Goal: Information Seeking & Learning: Get advice/opinions

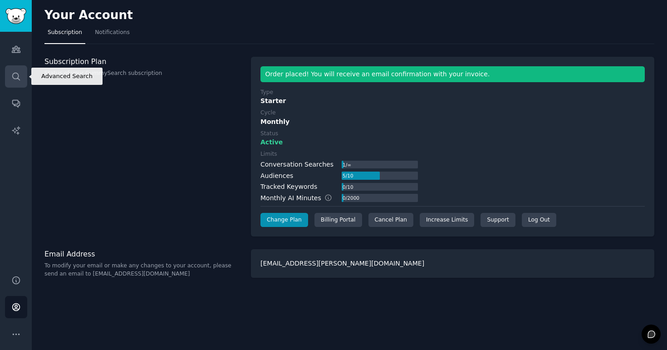
click at [14, 75] on icon "Sidebar" at bounding box center [16, 77] width 10 height 10
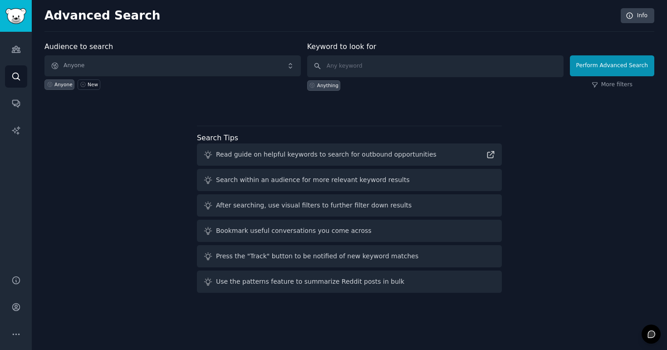
click at [14, 61] on div "Audiences Search Conversations AI Reports" at bounding box center [16, 148] width 32 height 232
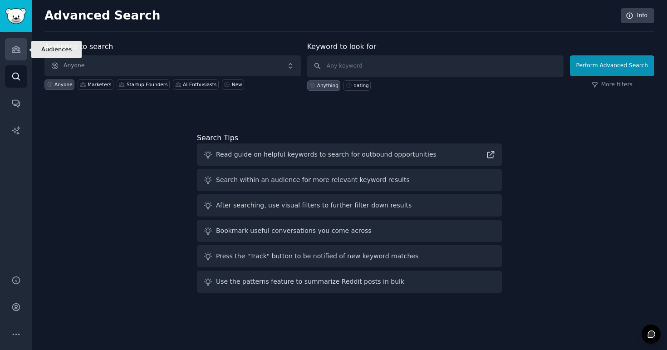
click at [14, 51] on icon "Sidebar" at bounding box center [16, 49] width 8 height 6
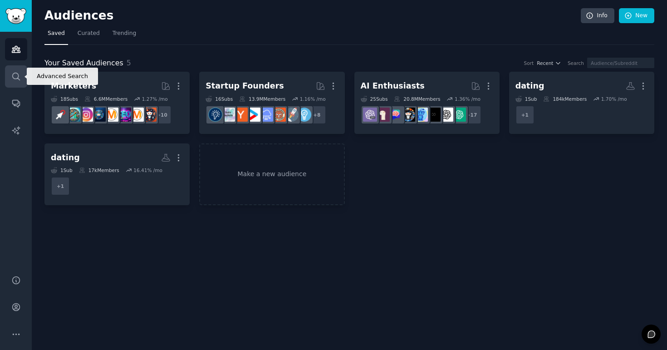
click at [17, 67] on link "Search" at bounding box center [16, 76] width 22 height 22
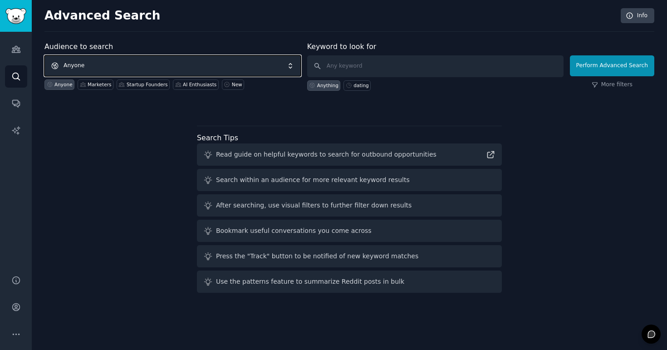
click at [114, 71] on span "Anyone" at bounding box center [172, 65] width 257 height 21
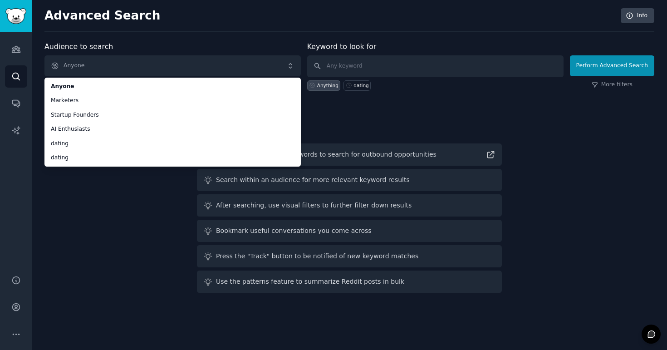
click at [109, 202] on div "Audience to search Anyone Anyone Marketers Startup Founders AI Enthusiasts dati…" at bounding box center [349, 168] width 610 height 255
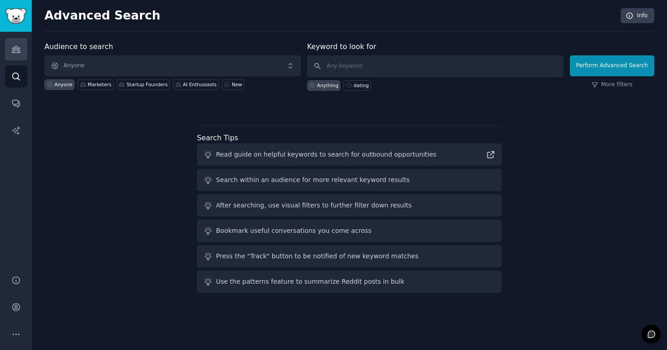
click at [7, 49] on link "Audiences" at bounding box center [16, 49] width 22 height 22
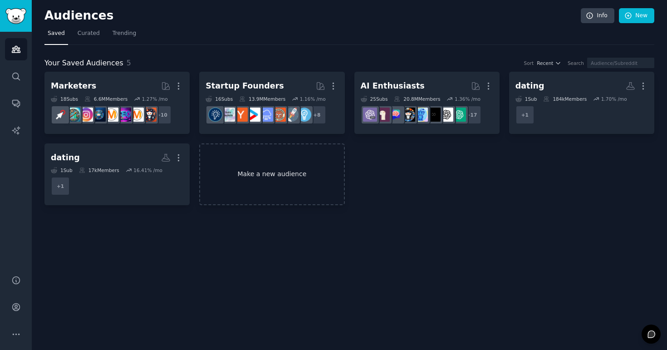
click at [276, 163] on link "Make a new audience" at bounding box center [271, 174] width 145 height 62
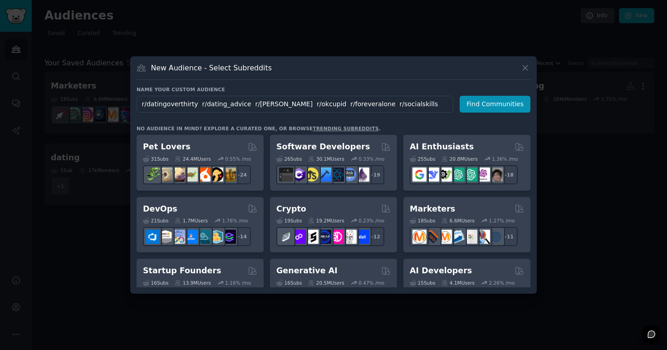
drag, startPoint x: 410, startPoint y: 105, endPoint x: 134, endPoint y: 93, distance: 276.8
click at [134, 93] on div "New Audience - Select Subreddits Name your custom audience Audience Name r/dati…" at bounding box center [333, 174] width 407 height 237
click at [203, 110] on input "r/datingoverthirty r/dating_advice r/[PERSON_NAME] r/okcupid r/foreveralone r/s…" at bounding box center [295, 104] width 317 height 17
drag, startPoint x: 195, startPoint y: 105, endPoint x: 140, endPoint y: 105, distance: 54.9
click at [140, 105] on input "r/datingoverthirty r/dating_advice r/[PERSON_NAME] r/okcupid r/foreveralone r/s…" at bounding box center [295, 104] width 317 height 17
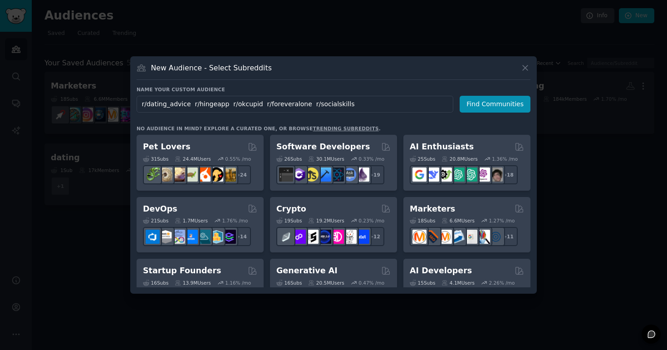
drag, startPoint x: 191, startPoint y: 104, endPoint x: 350, endPoint y: 110, distance: 159.5
click at [350, 110] on input "r/dating_advice r/hingeapp r/okcupid r/foreveralone r/socialskills" at bounding box center [295, 104] width 317 height 17
type input "Dating"
click button "Find Communities" at bounding box center [495, 104] width 71 height 17
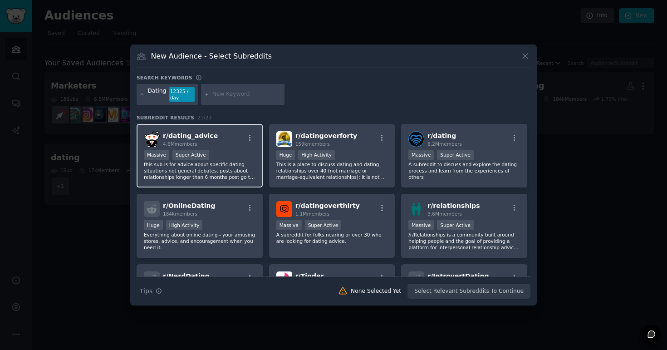
click at [229, 142] on div "r/ dating_advice 4.6M members" at bounding box center [200, 139] width 112 height 16
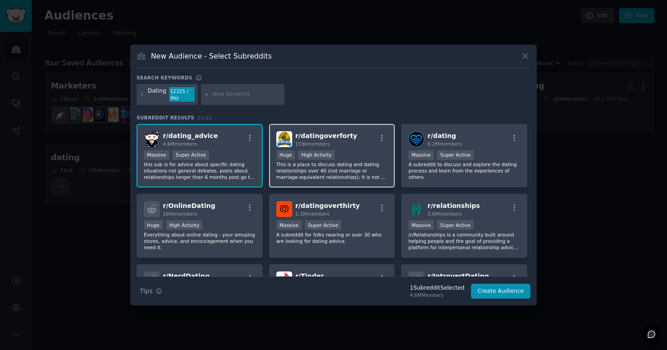
click at [363, 168] on p "This is a place to discuss dating and dating relationships over 40 (not marriag…" at bounding box center [333, 170] width 112 height 19
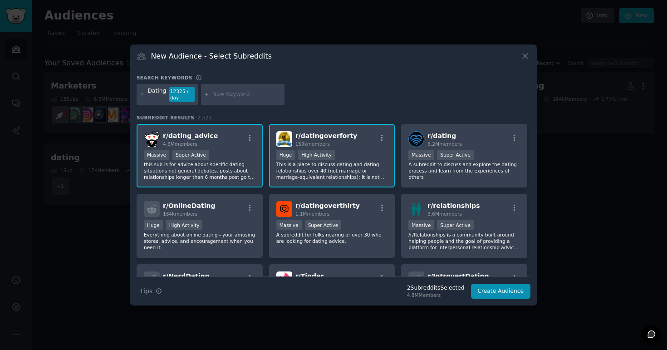
click at [363, 168] on p "This is a place to discuss dating and dating relationships over 40 (not marriag…" at bounding box center [333, 170] width 112 height 19
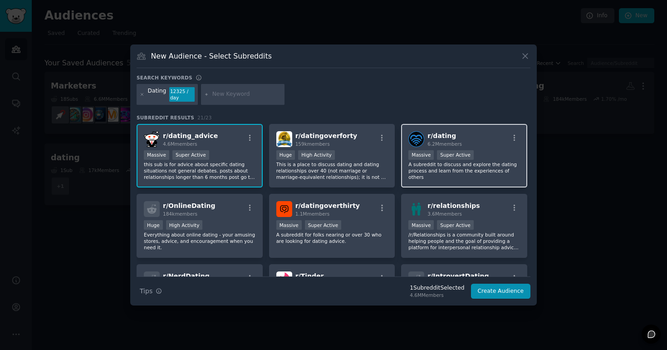
click at [425, 132] on div "r/ dating 6.2M members" at bounding box center [465, 139] width 112 height 16
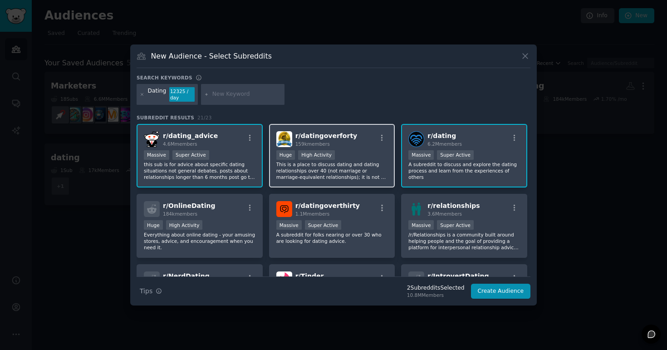
click at [358, 158] on div ">= 80th percentile for submissions / day Huge High Activity" at bounding box center [333, 155] width 112 height 11
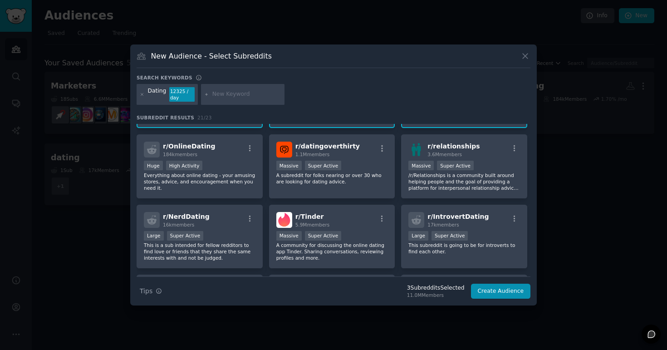
scroll to position [59, 0]
click at [358, 158] on div "r/ datingoverthirty 1.1M members Massive Super Active A subreddit for folks nea…" at bounding box center [332, 167] width 126 height 64
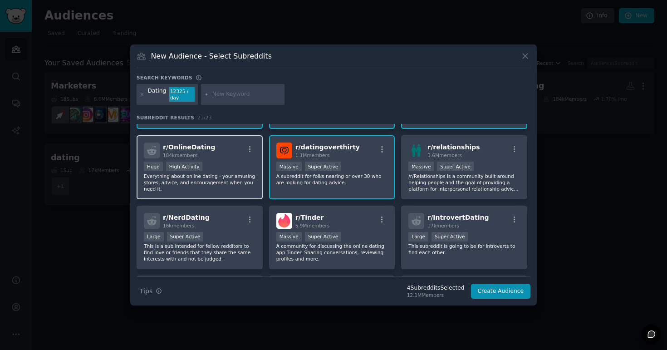
click at [245, 167] on div "Huge High Activity" at bounding box center [200, 167] width 112 height 11
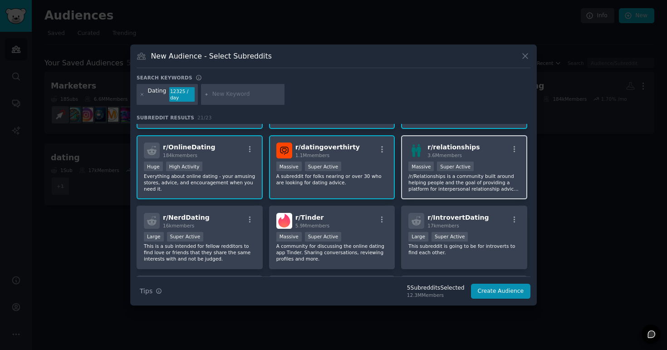
click at [475, 172] on div "Massive Super Active" at bounding box center [465, 167] width 112 height 11
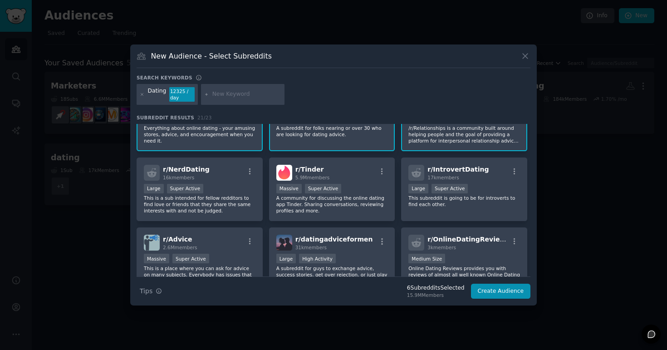
scroll to position [108, 0]
click at [475, 172] on h2 "r/ IntrovertDating 17k members" at bounding box center [458, 172] width 61 height 16
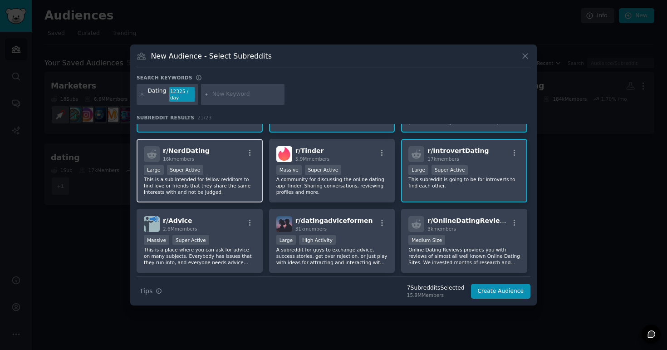
scroll to position [127, 0]
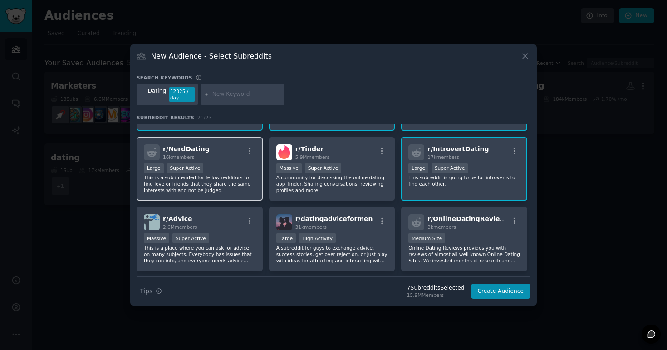
click at [228, 180] on p "This is a sub intended for fellow redditors to find love or friends that they s…" at bounding box center [200, 183] width 112 height 19
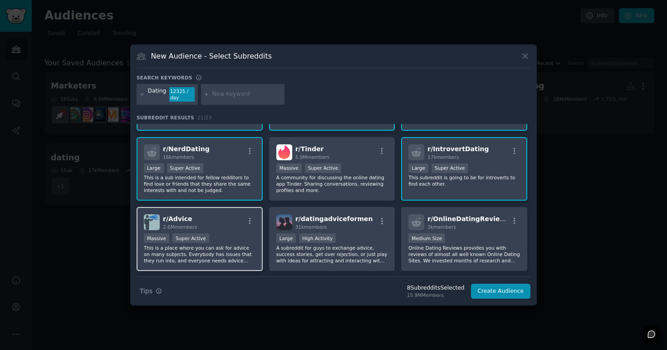
click at [242, 227] on div "r/ Advice 2.6M members" at bounding box center [200, 222] width 112 height 16
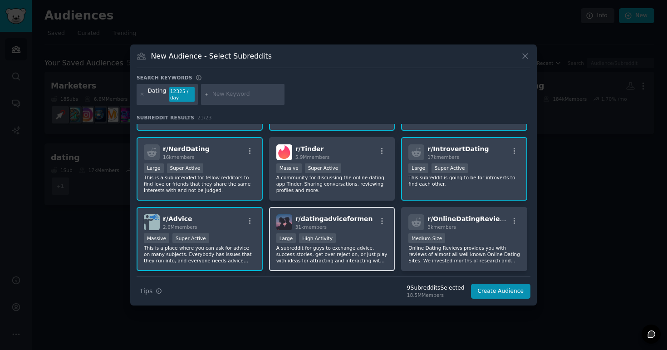
click at [349, 245] on p "A subreddit for guys to exchange advice, success stories, get over rejection, o…" at bounding box center [333, 254] width 112 height 19
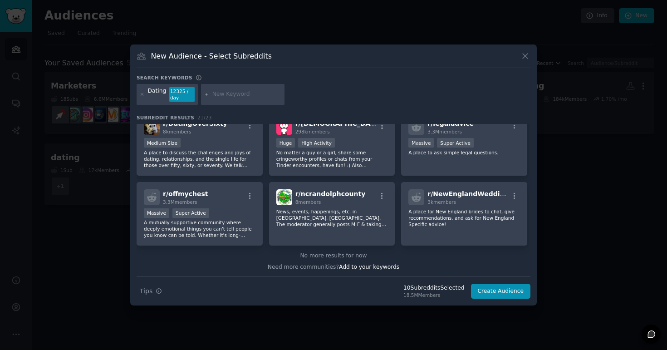
scroll to position [364, 0]
click at [488, 293] on button "Create Audience" at bounding box center [501, 291] width 60 height 15
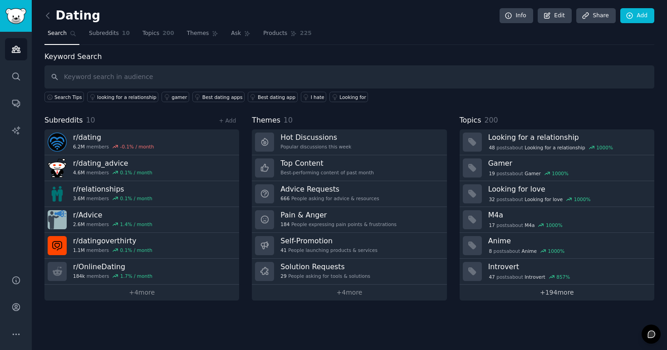
click at [566, 291] on link "+ 194 more" at bounding box center [557, 293] width 195 height 16
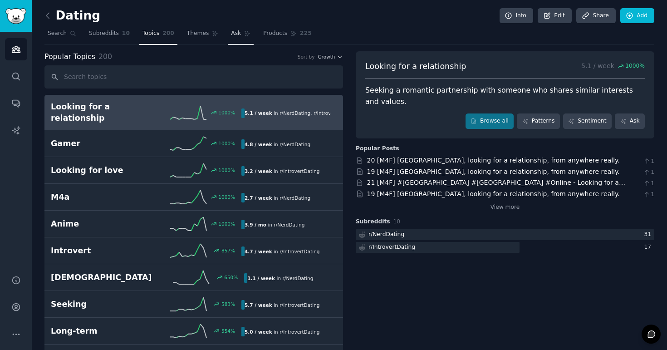
click at [237, 31] on span "Ask" at bounding box center [236, 34] width 10 height 8
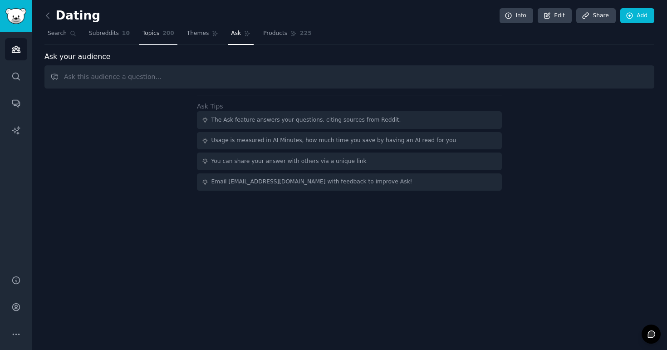
click at [171, 37] on span "200" at bounding box center [169, 34] width 12 height 8
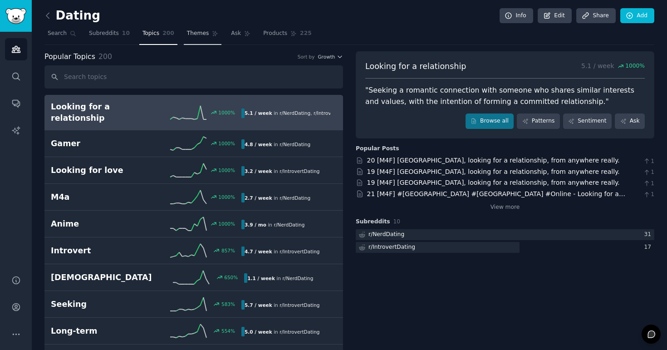
click at [197, 37] on span "Themes" at bounding box center [198, 34] width 22 height 8
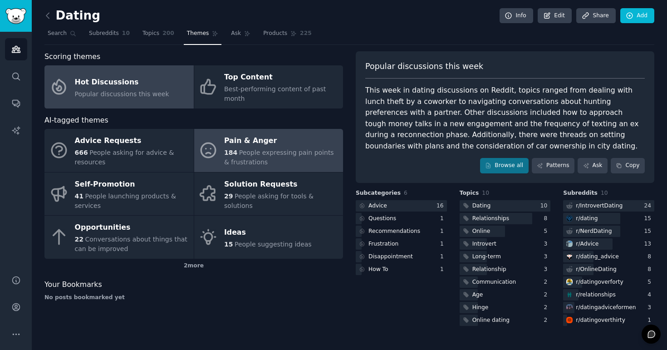
click at [265, 142] on div "Pain & Anger" at bounding box center [281, 141] width 114 height 15
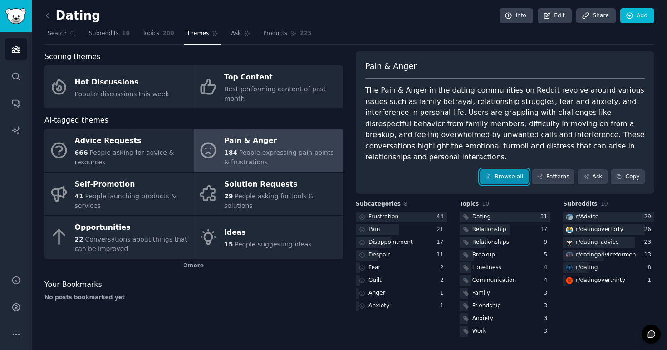
click at [513, 170] on link "Browse all" at bounding box center [504, 176] width 49 height 15
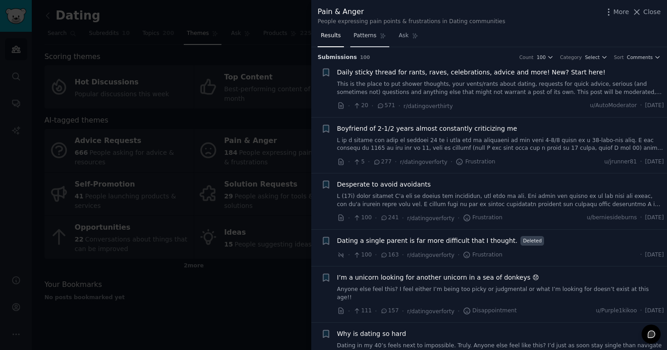
click at [366, 40] on link "Patterns" at bounding box center [370, 38] width 39 height 19
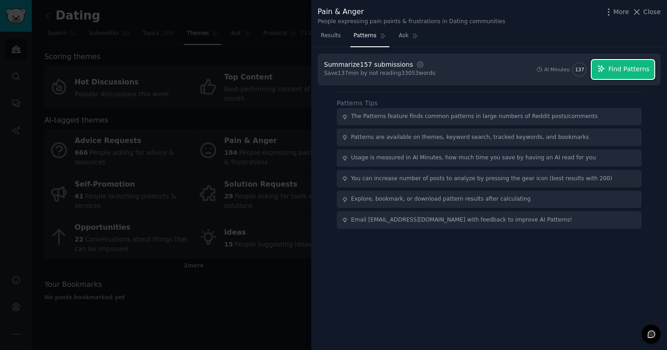
click at [606, 70] on icon "button" at bounding box center [602, 68] width 8 height 8
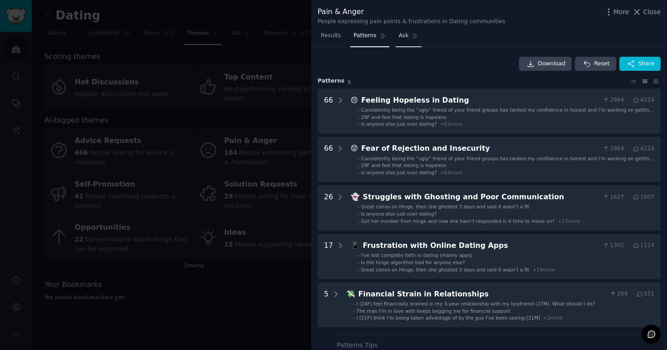
click at [410, 39] on link "Ask" at bounding box center [409, 38] width 26 height 19
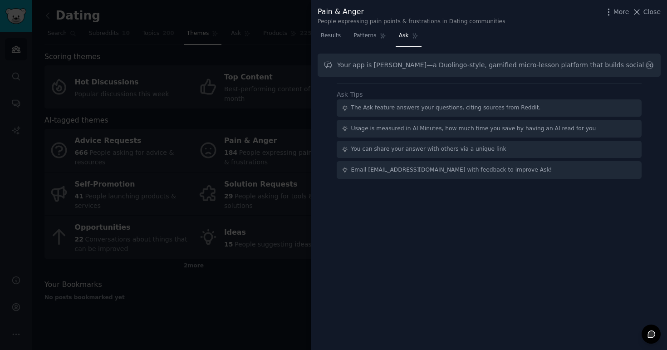
drag, startPoint x: 376, startPoint y: 63, endPoint x: 294, endPoint y: 63, distance: 82.2
click at [294, 63] on div "Pain & Anger People expressing pain points & frustrations in Dating communities…" at bounding box center [333, 175] width 667 height 350
click at [336, 63] on input "Your app is [PERSON_NAME]—a Duolingo-style, gamified micro-lesson platform that…" at bounding box center [489, 65] width 343 height 23
click at [342, 64] on input "Your app is [PERSON_NAME]—a Duolingo-style, gamified micro-lesson platform that…" at bounding box center [489, 65] width 343 height 23
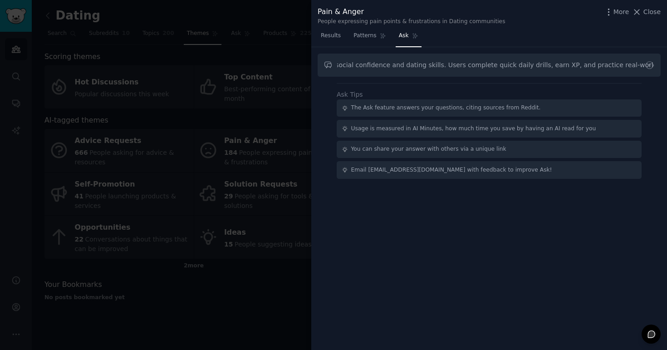
scroll to position [0, 358]
drag, startPoint x: 373, startPoint y: 70, endPoint x: 667, endPoint y: 62, distance: 294.3
click at [667, 62] on div "I amthinking of an app is [PERSON_NAME]—a Duolingo-style, gamified micro-lesson…" at bounding box center [489, 198] width 356 height 303
drag, startPoint x: 486, startPoint y: 65, endPoint x: 667, endPoint y: 65, distance: 181.2
click at [667, 68] on div "I amthinking of an app is [PERSON_NAME]—a Duolingo-style, gamified micro-lesson…" at bounding box center [489, 198] width 356 height 303
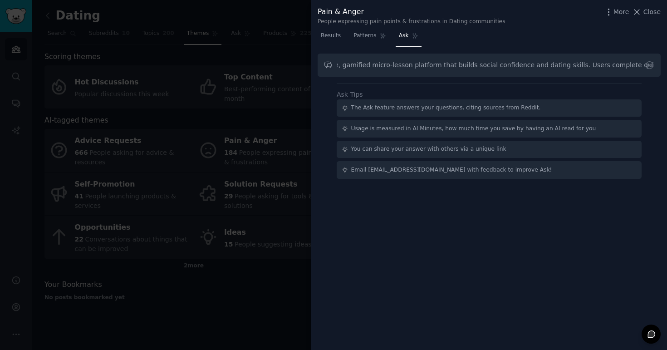
scroll to position [0, 193]
click at [518, 69] on input "Your app is [PERSON_NAME]—a Duolingo-style, gamified micro-lesson platform that…" at bounding box center [489, 65] width 343 height 23
drag, startPoint x: 518, startPoint y: 69, endPoint x: 667, endPoint y: 70, distance: 149.4
click at [667, 70] on div "Your app is [PERSON_NAME]—a Duolingo-style, gamified micro-lesson platform that…" at bounding box center [489, 198] width 356 height 303
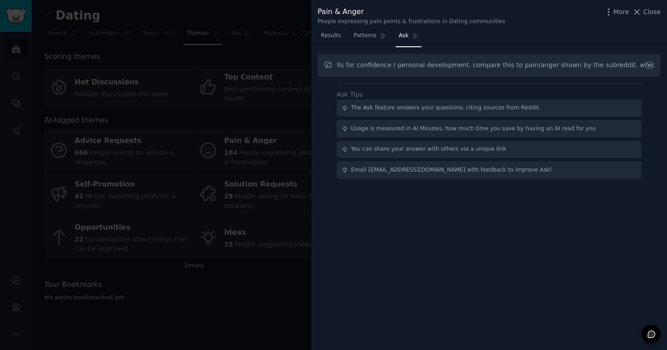
scroll to position [0, 1023]
type input "Your app is [PERSON_NAME]—a Duolingo-style, gamified micro-lesson platform that…"
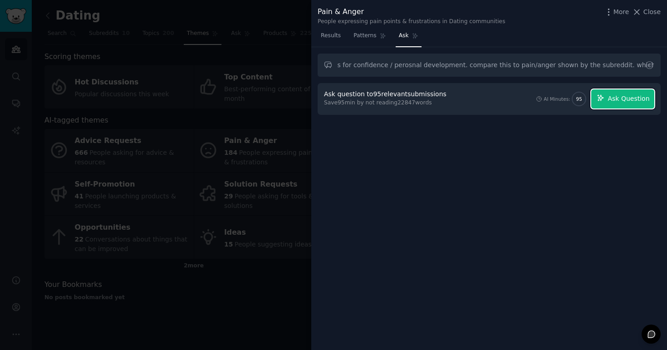
click at [618, 93] on button "Ask Question" at bounding box center [623, 98] width 63 height 19
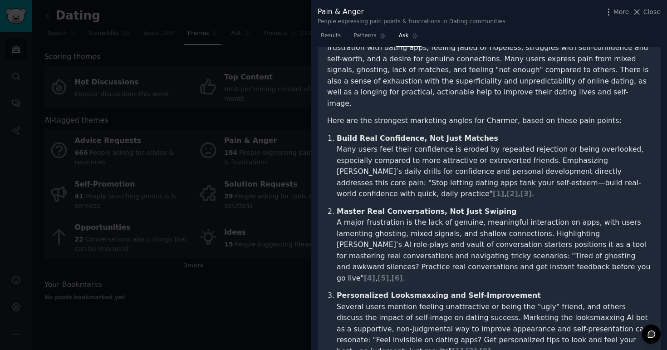
scroll to position [194, 0]
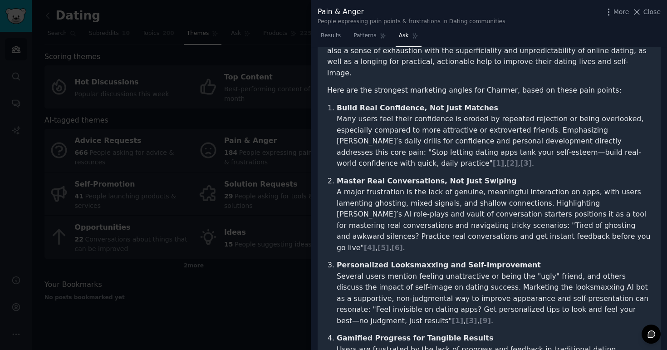
click at [272, 153] on div at bounding box center [333, 175] width 667 height 350
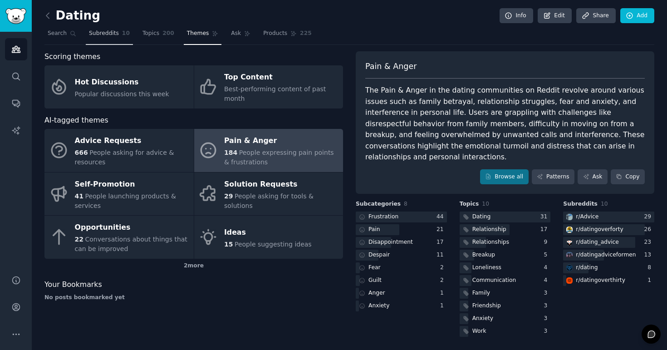
click at [92, 35] on span "Subreddits" at bounding box center [104, 34] width 30 height 8
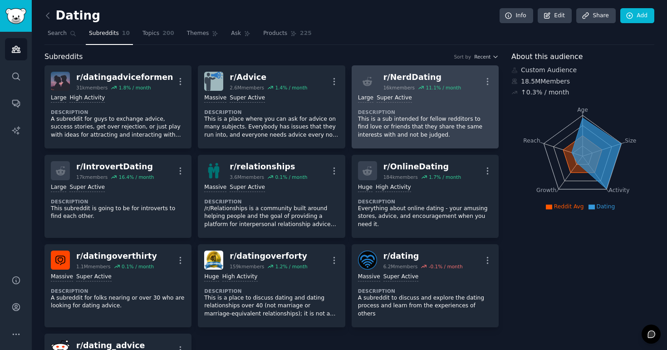
scroll to position [15, 0]
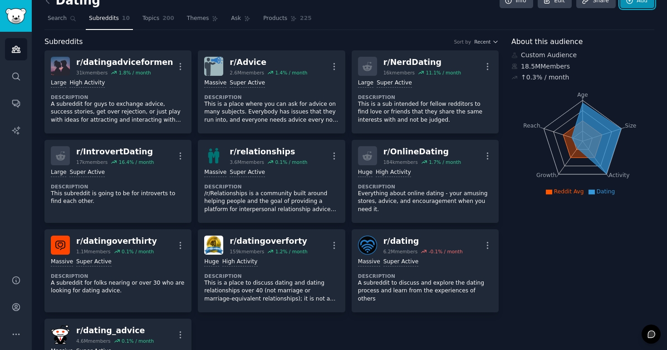
click at [642, 4] on link "Add" at bounding box center [638, 0] width 34 height 15
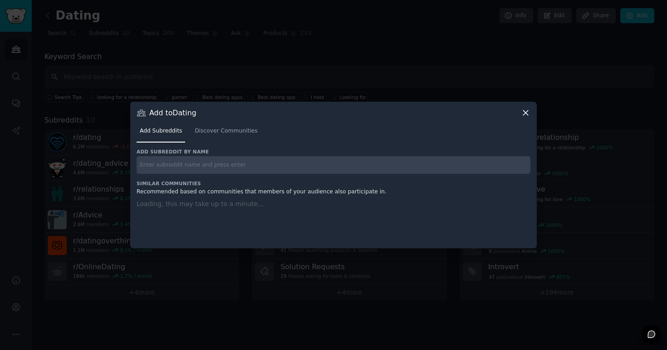
click at [349, 163] on input "text" at bounding box center [334, 165] width 394 height 18
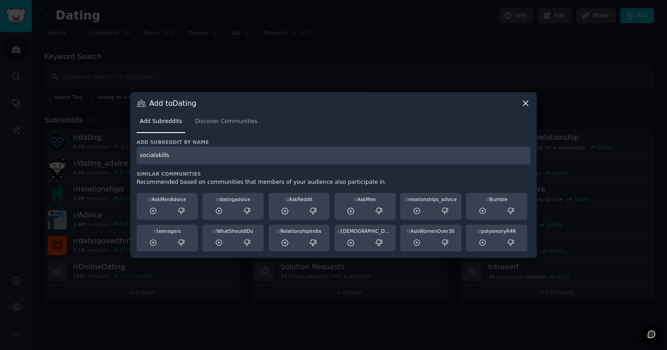
type input "socialskills"
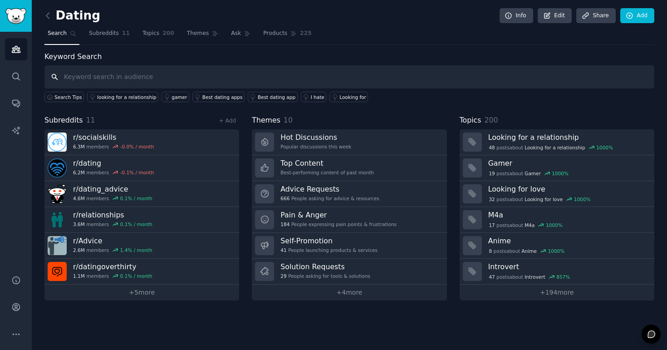
click at [160, 75] on input "text" at bounding box center [349, 76] width 610 height 23
type input "forever"
click at [650, 16] on link "Add" at bounding box center [638, 15] width 34 height 15
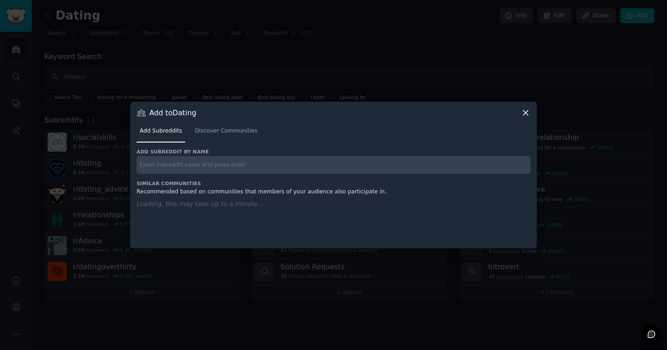
click at [263, 171] on input "text" at bounding box center [334, 165] width 394 height 18
type input "foreveralone"
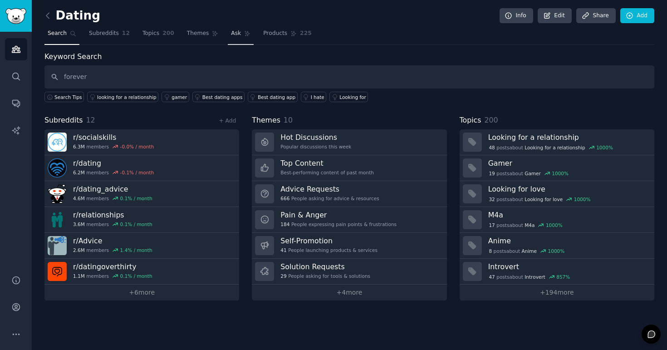
click at [235, 33] on span "Ask" at bounding box center [236, 34] width 10 height 8
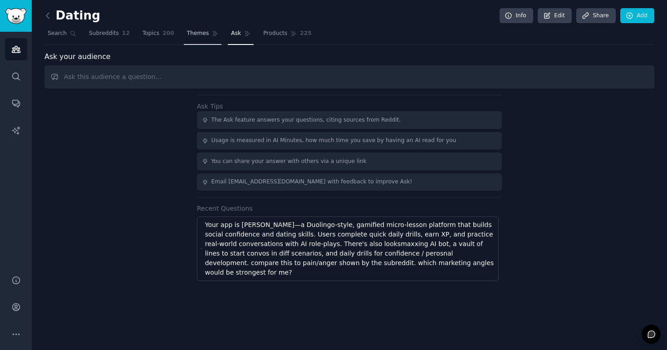
click at [210, 38] on link "Themes" at bounding box center [203, 35] width 38 height 19
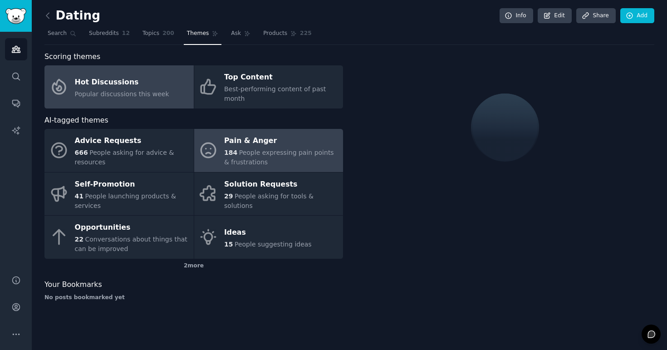
click at [254, 148] on div "184 People expressing pain points & frustrations" at bounding box center [281, 157] width 114 height 19
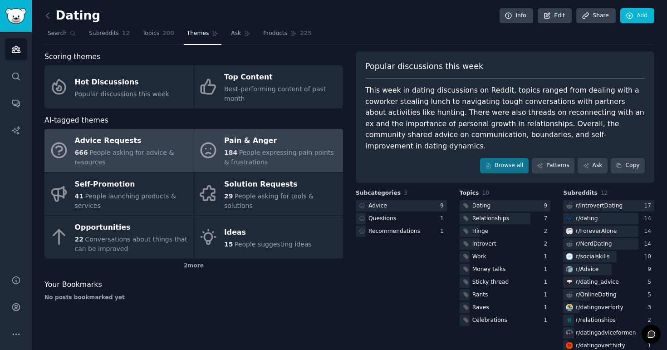
click at [145, 157] on div "666 People asking for advice & resources" at bounding box center [132, 157] width 114 height 19
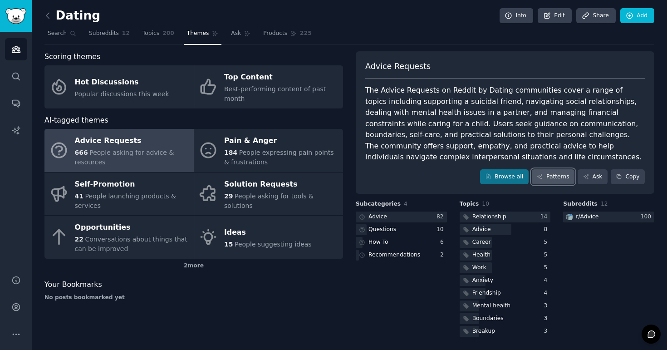
click at [557, 176] on link "Patterns" at bounding box center [553, 176] width 43 height 15
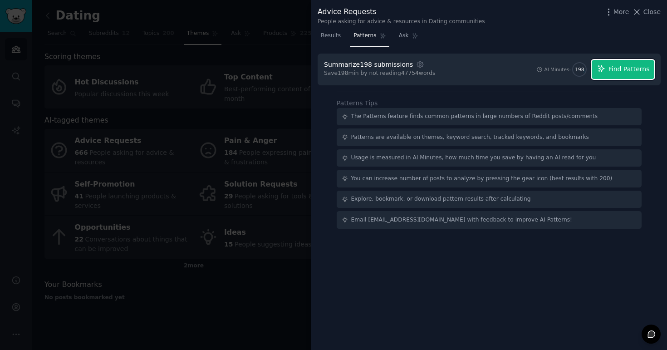
click at [624, 67] on span "Find Patterns" at bounding box center [629, 69] width 41 height 10
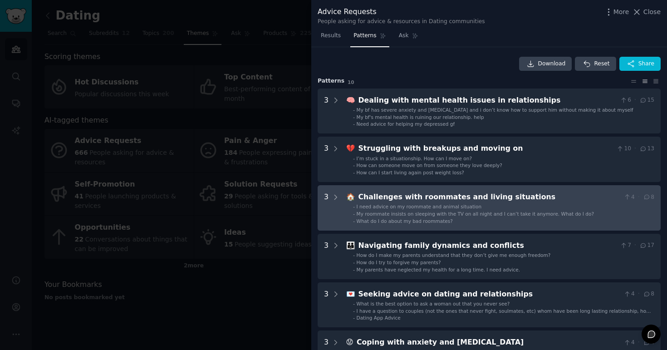
click at [331, 198] on div "3" at bounding box center [332, 208] width 16 height 33
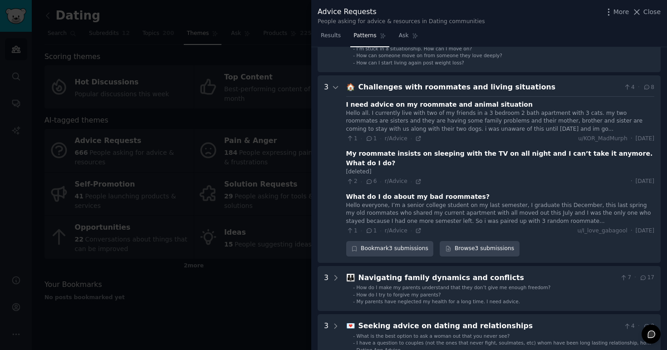
scroll to position [109, 0]
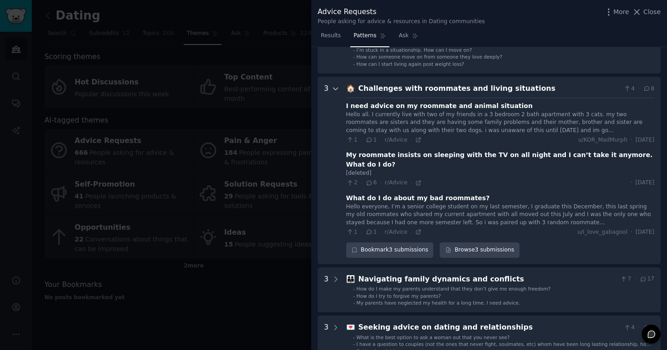
click at [336, 86] on icon at bounding box center [336, 89] width 8 height 8
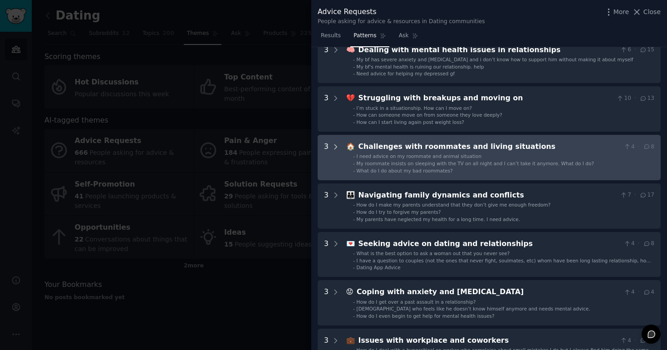
scroll to position [43, 0]
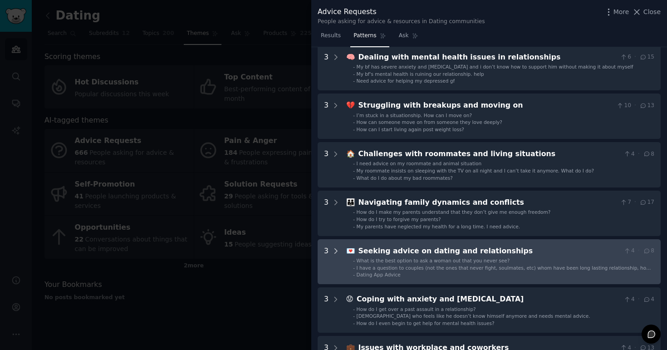
click at [334, 253] on icon at bounding box center [336, 251] width 8 height 8
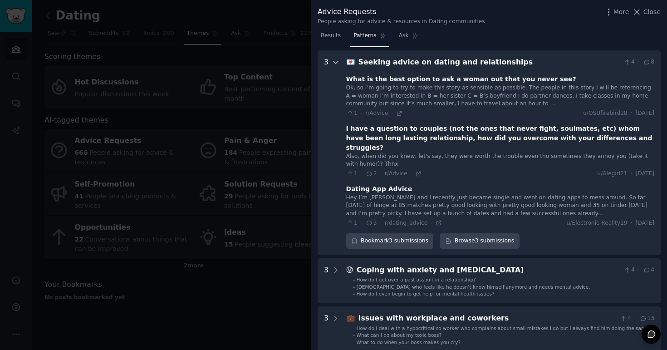
scroll to position [232, 0]
click at [288, 186] on div at bounding box center [333, 175] width 667 height 350
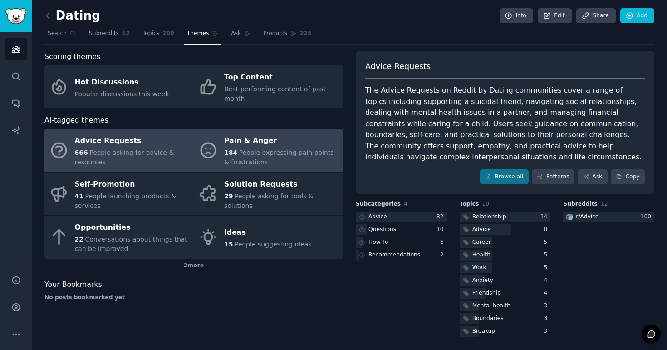
click at [226, 155] on span "184" at bounding box center [230, 152] width 13 height 7
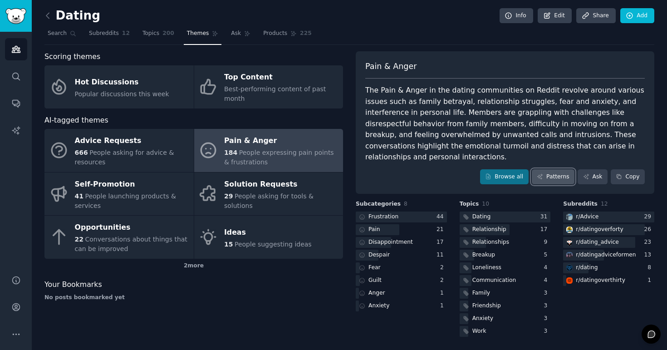
click at [553, 169] on link "Patterns" at bounding box center [553, 176] width 43 height 15
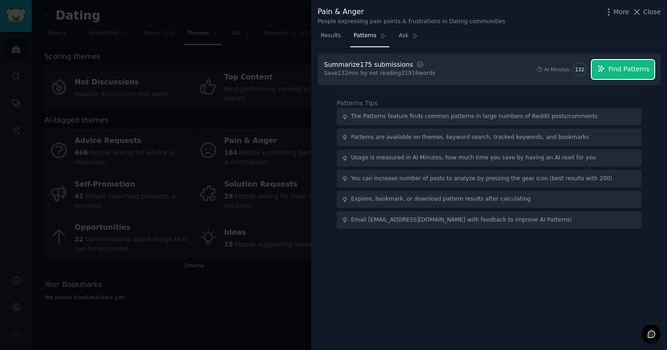
click at [613, 76] on button "Find Patterns" at bounding box center [623, 69] width 63 height 19
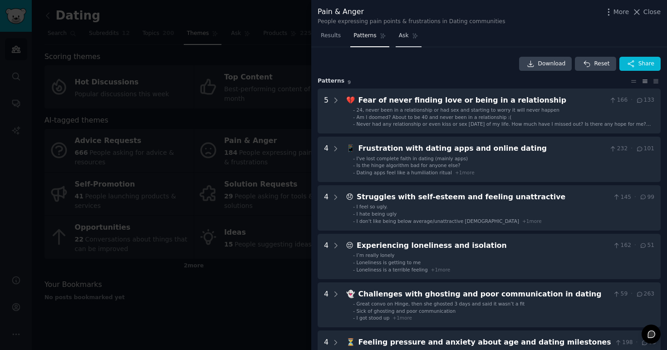
click at [412, 38] on icon at bounding box center [415, 36] width 6 height 6
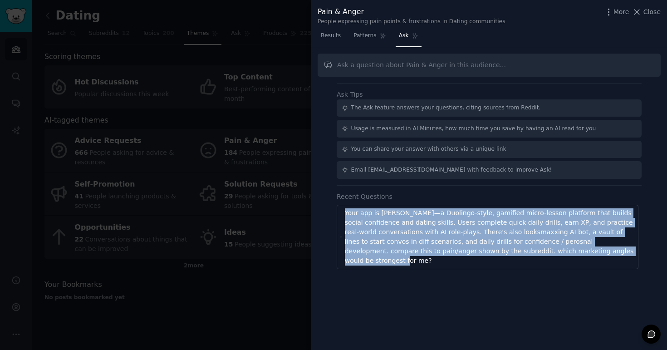
drag, startPoint x: 571, startPoint y: 256, endPoint x: 326, endPoint y: 204, distance: 251.0
click at [326, 204] on div "Ask Tips The Ask feature answers your questions, citing sources from Reddit. Us…" at bounding box center [489, 176] width 343 height 186
copy div "Your app is [PERSON_NAME]—a Duolingo-style, gamified micro-lesson platform that…"
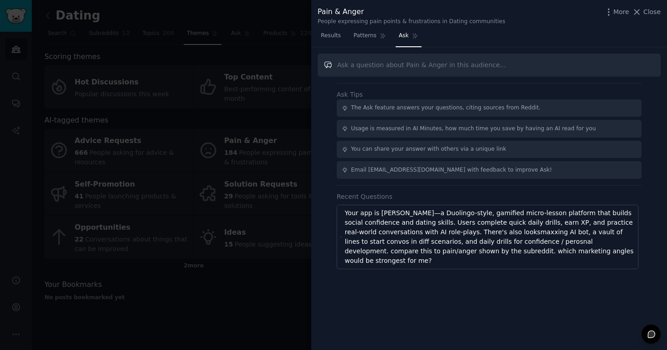
click at [357, 66] on input "text" at bounding box center [489, 65] width 343 height 23
paste input "Your app is [PERSON_NAME]—a Duolingo-style, gamified micro-lesson platform that…"
drag, startPoint x: 358, startPoint y: 64, endPoint x: 667, endPoint y: 68, distance: 308.8
click at [667, 68] on div "Your app is [PERSON_NAME]—a Duolingo-style, gamified micro-lesson platform that…" at bounding box center [489, 198] width 356 height 303
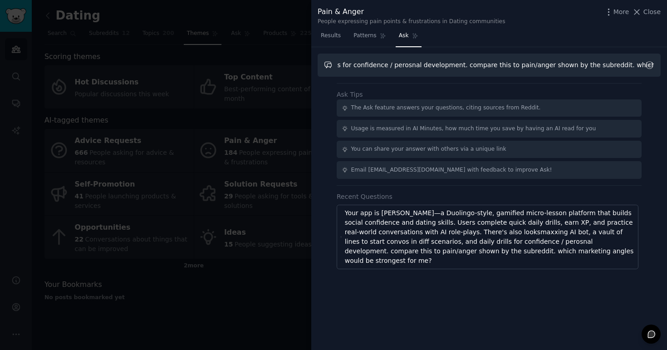
click at [546, 66] on input "Your app is [PERSON_NAME]—a Duolingo-style, gamified micro-lesson platform that…" at bounding box center [489, 65] width 343 height 23
drag, startPoint x: 546, startPoint y: 66, endPoint x: 667, endPoint y: 66, distance: 120.8
click at [667, 67] on div "Your app is [PERSON_NAME]—a Duolingo-style, gamified micro-lesson platform that…" at bounding box center [489, 198] width 356 height 303
type input "Your app is [PERSON_NAME]—a Duolingo-style, gamified micro-lesson platform that…"
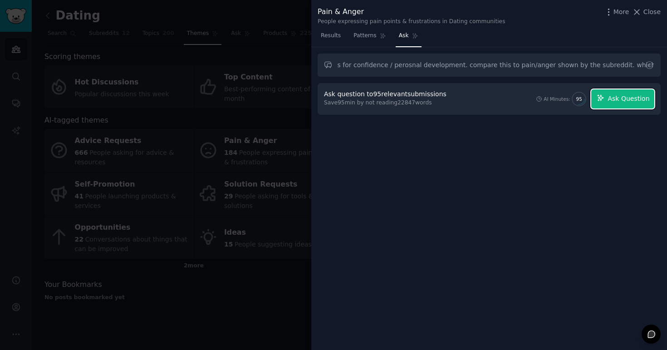
scroll to position [0, 0]
click at [616, 94] on button "Ask Question" at bounding box center [623, 98] width 63 height 19
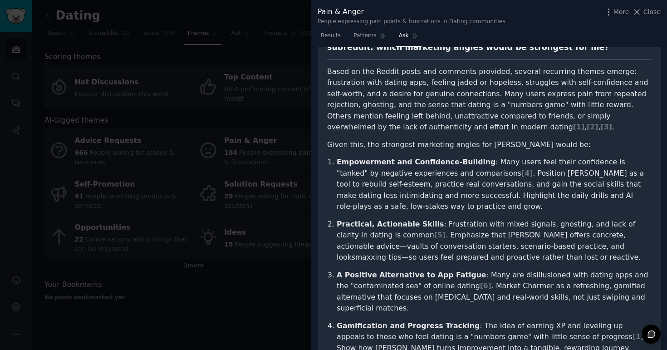
scroll to position [128, 0]
drag, startPoint x: 330, startPoint y: 59, endPoint x: 377, endPoint y: 97, distance: 61.1
click at [377, 97] on p "Based on the Reddit posts and comments provided, several recurring themes emerg…" at bounding box center [489, 100] width 324 height 67
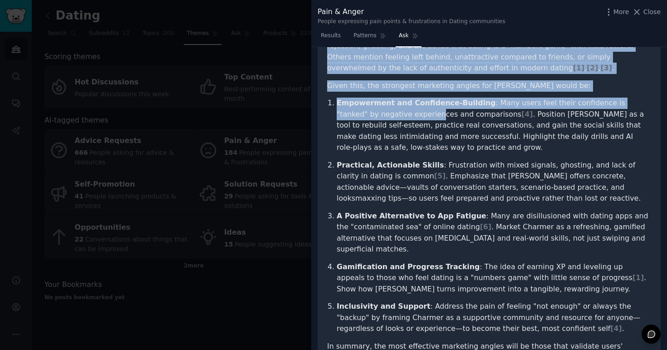
scroll to position [188, 0]
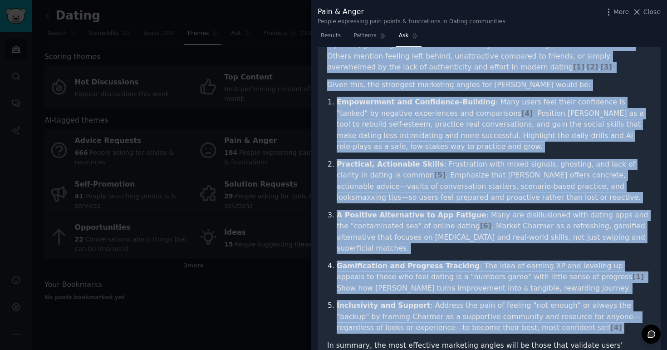
drag, startPoint x: 327, startPoint y: 60, endPoint x: 525, endPoint y: 305, distance: 314.8
click at [525, 305] on article "Based on the Reddit posts and comments provided, several recurring themes emerg…" at bounding box center [489, 195] width 324 height 378
copy article "Based on the Reddit posts and comments provided, several recurring themes emerg…"
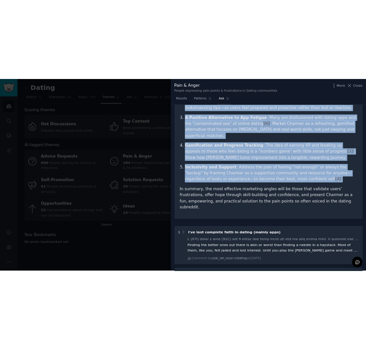
scroll to position [331, 0]
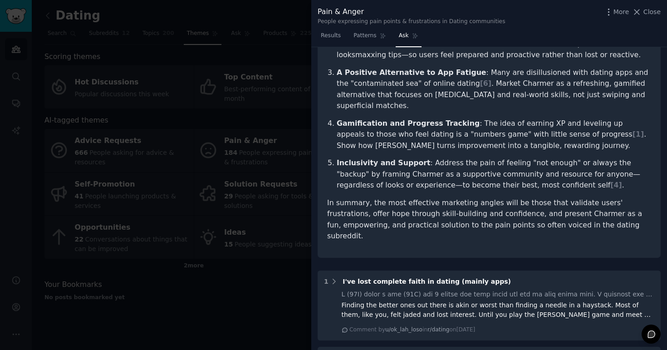
click at [242, 277] on div at bounding box center [333, 175] width 667 height 350
